Goal: Task Accomplishment & Management: Use online tool/utility

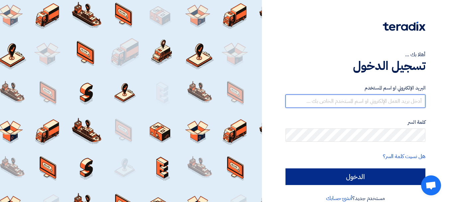
type input "[EMAIL_ADDRESS][DOMAIN_NAME]"
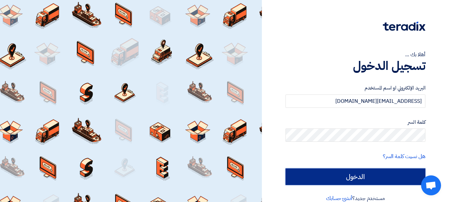
click at [312, 177] on input "الدخول" at bounding box center [355, 176] width 140 height 17
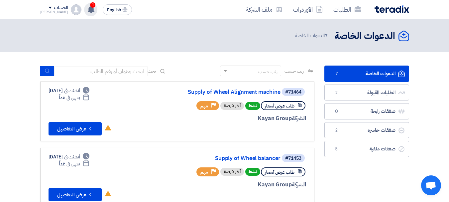
click at [90, 7] on span "1" at bounding box center [92, 4] width 5 height 5
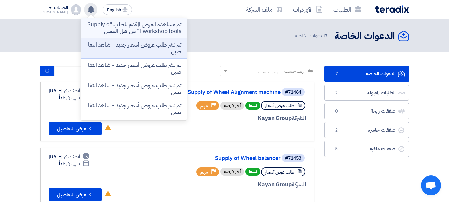
click at [148, 24] on p "تم مشاهدة العرض المقدم للطلب "Supply of workshop tools" من قبل العميل" at bounding box center [133, 27] width 95 height 13
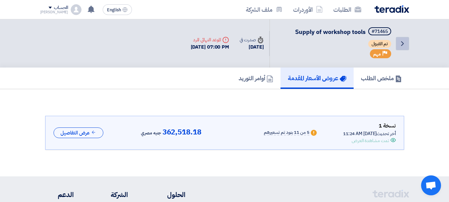
click at [403, 40] on icon "Back" at bounding box center [402, 44] width 8 height 8
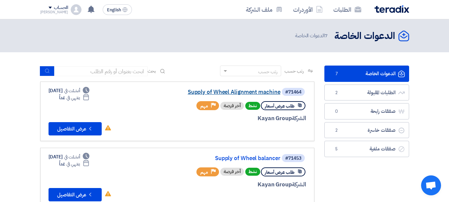
click at [236, 89] on link "Supply of Wheel Alignment machine" at bounding box center [213, 92] width 133 height 6
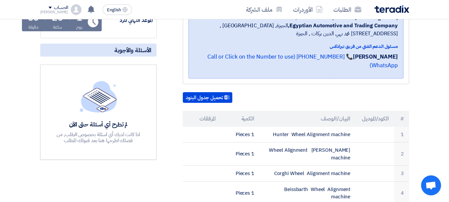
scroll to position [132, 0]
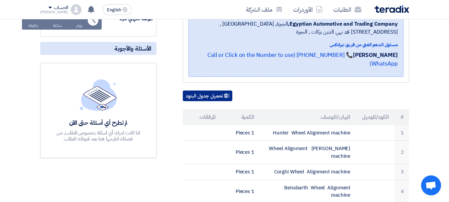
click at [221, 90] on button "تحميل جدول البنود" at bounding box center [207, 95] width 49 height 11
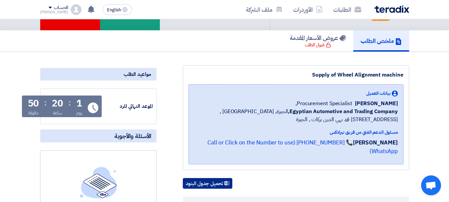
scroll to position [43, 0]
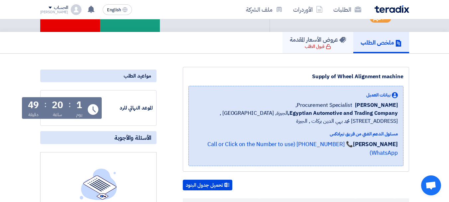
click at [310, 47] on div "قبول الطلب" at bounding box center [317, 46] width 26 height 7
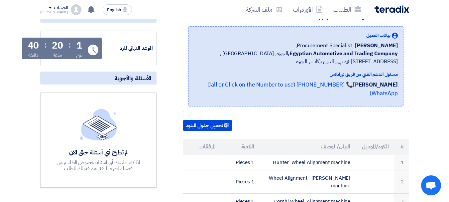
scroll to position [104, 0]
